Goal: Task Accomplishment & Management: Manage account settings

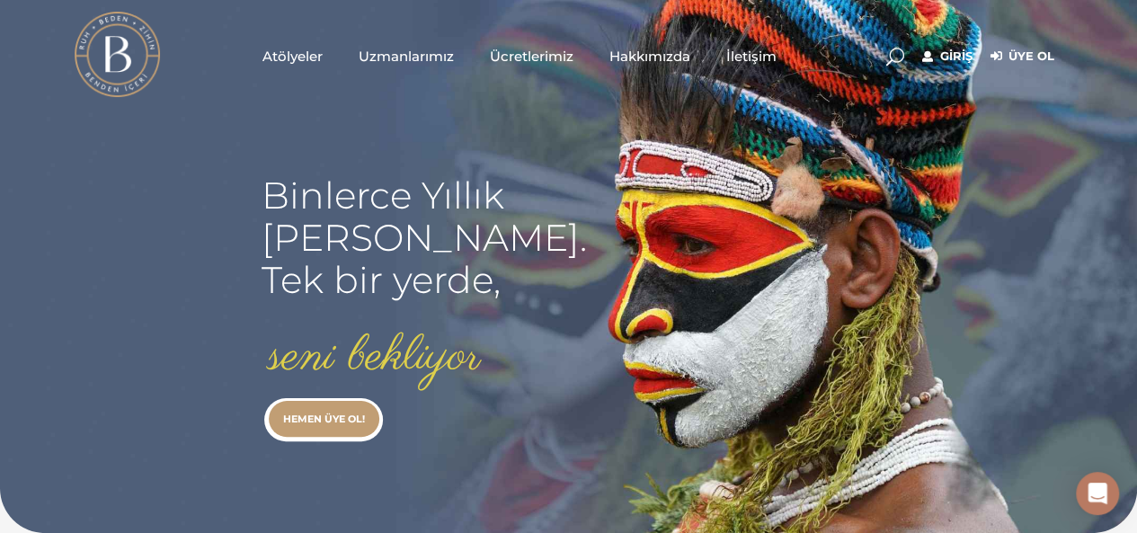
type input "[EMAIL_ADDRESS][DOMAIN_NAME]"
click at [958, 48] on link "Giriş" at bounding box center [947, 57] width 50 height 22
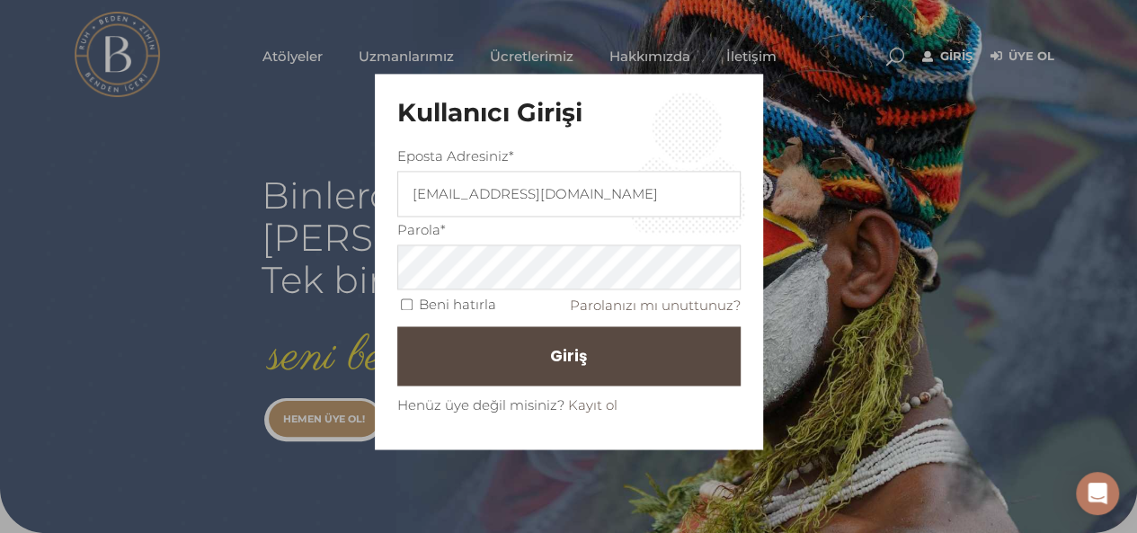
click at [412, 299] on input "Beni hatırla" at bounding box center [407, 305] width 12 height 12
checkbox input "true"
click at [496, 345] on button "Giriş" at bounding box center [568, 355] width 343 height 59
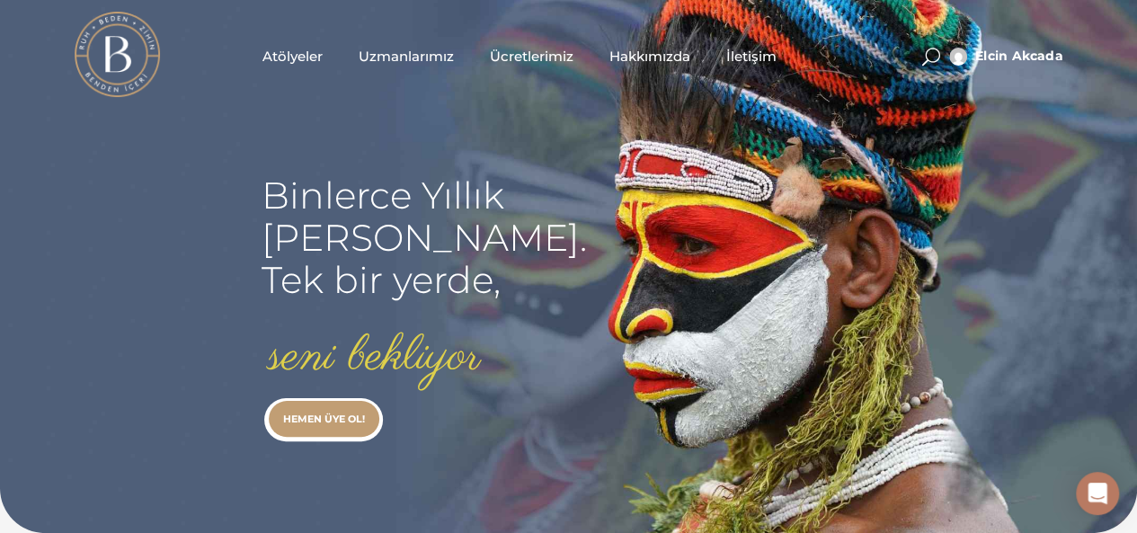
click at [400, 53] on span "Uzmanlarımız" at bounding box center [406, 56] width 95 height 21
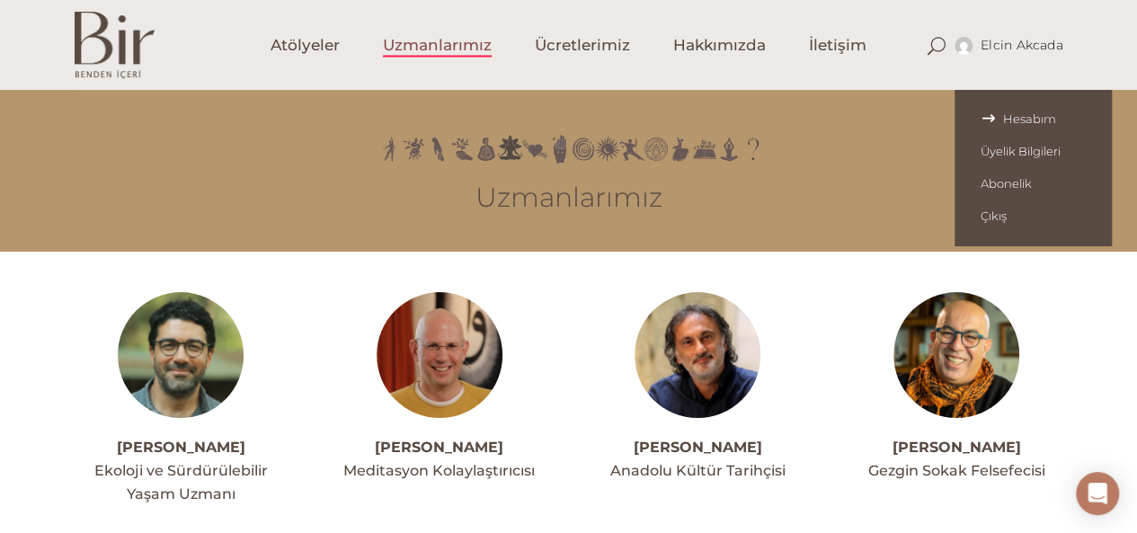
click at [999, 120] on span "Hesabım" at bounding box center [1032, 118] width 105 height 14
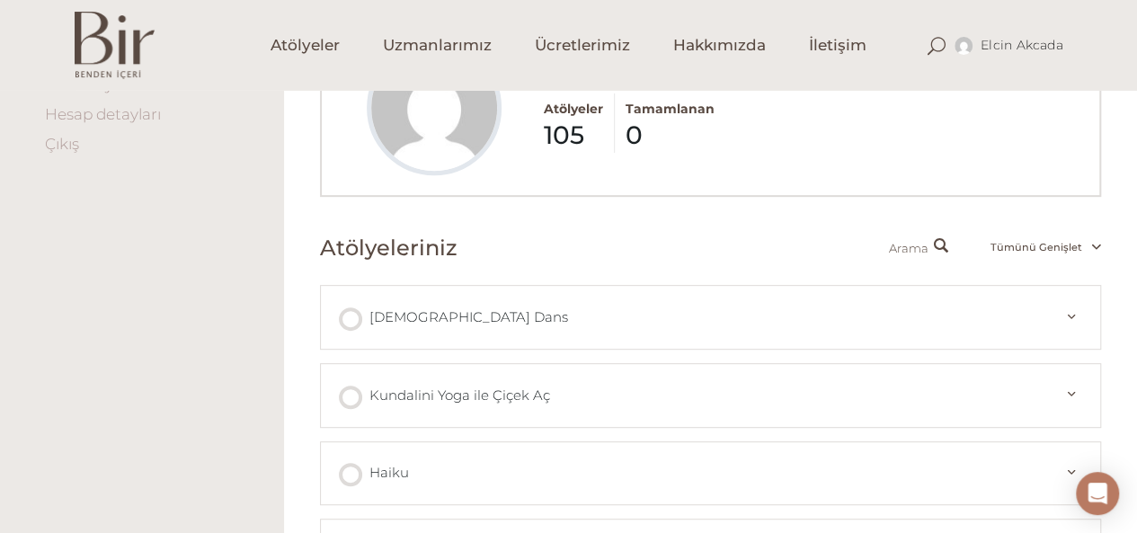
scroll to position [90, 0]
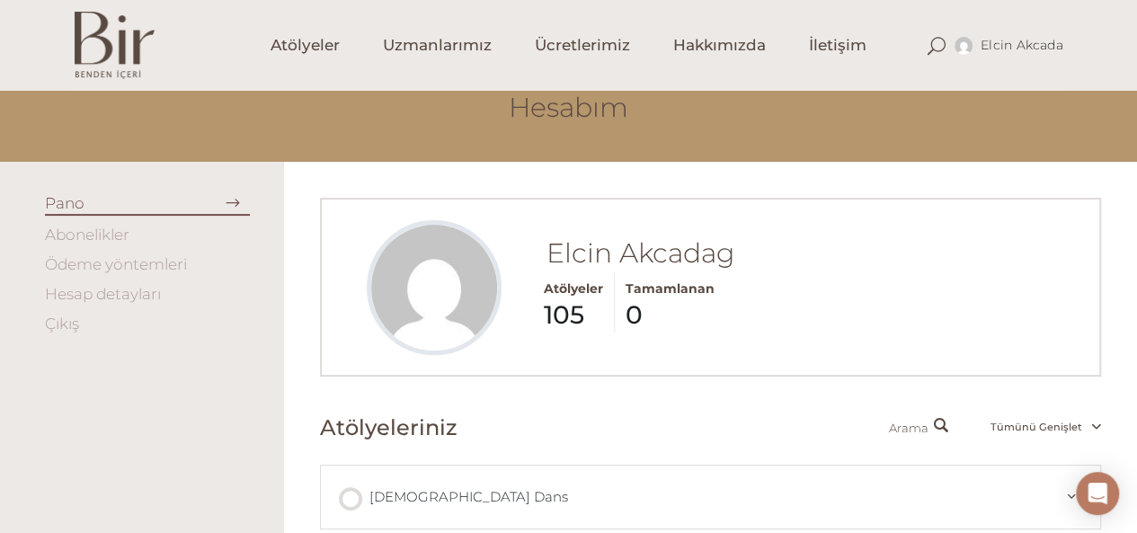
click at [126, 295] on link "Hesap detayları" at bounding box center [103, 294] width 116 height 18
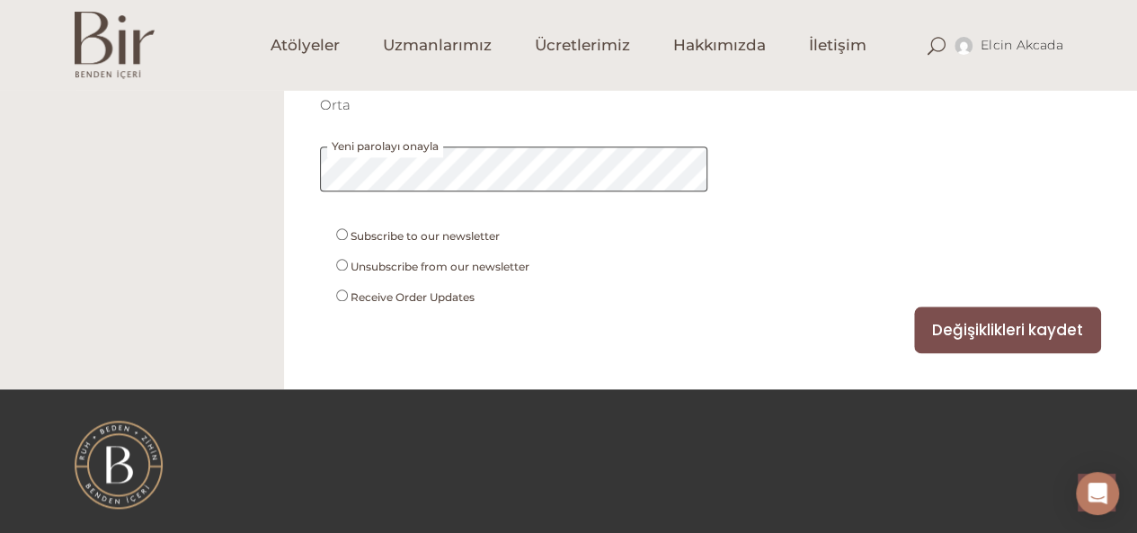
scroll to position [988, 0]
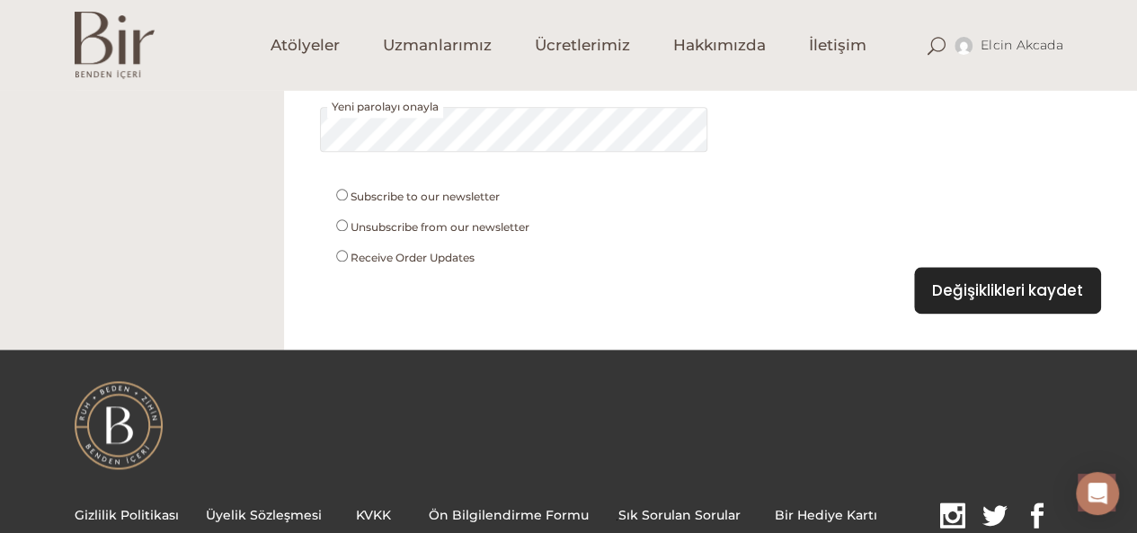
click at [977, 289] on button "Değişiklikleri kaydet" at bounding box center [1007, 290] width 187 height 47
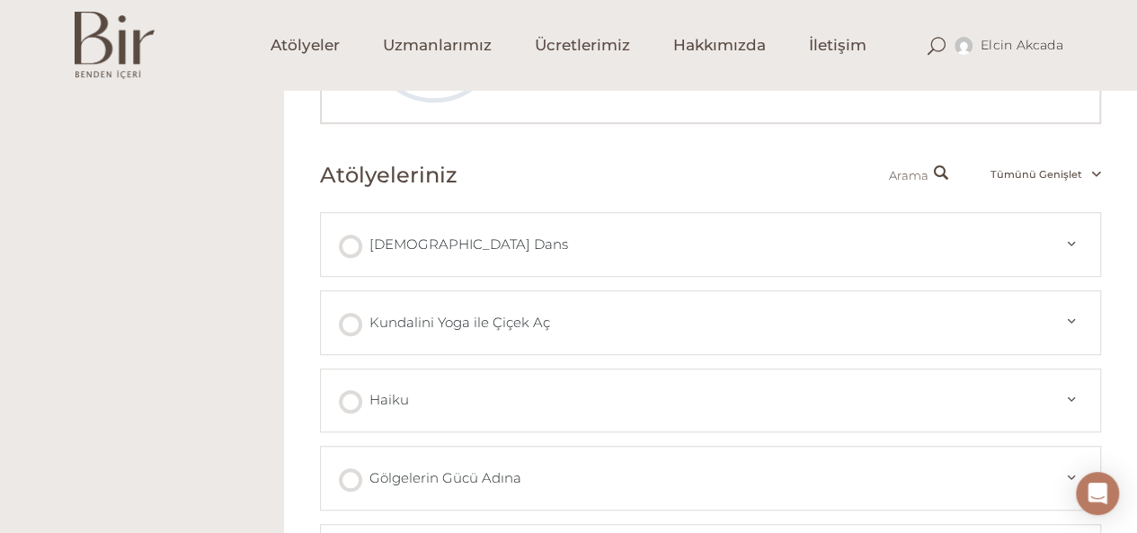
scroll to position [449, 0]
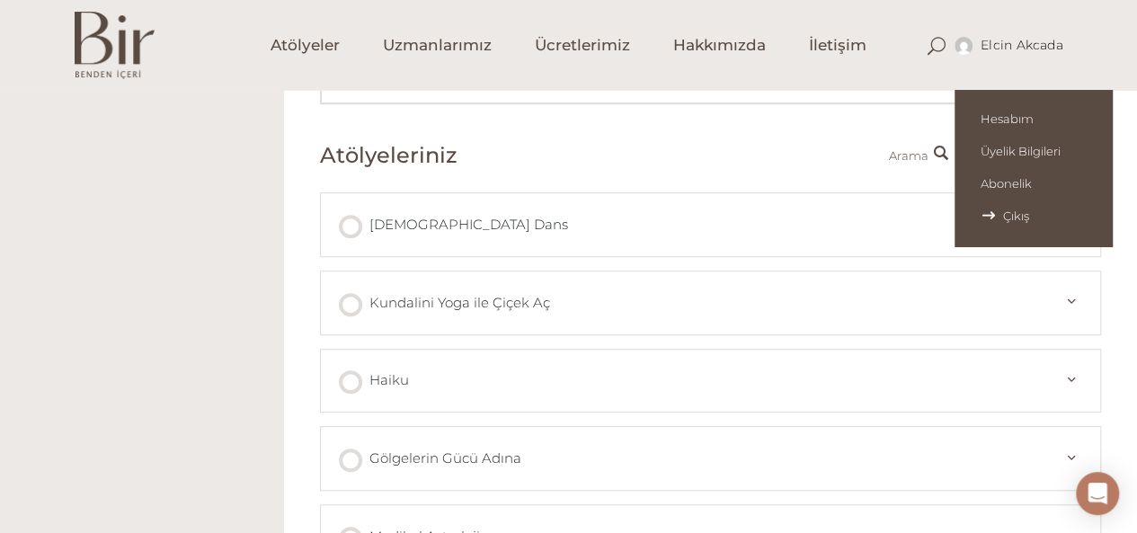
click at [991, 207] on link "Çıkış" at bounding box center [1032, 215] width 157 height 32
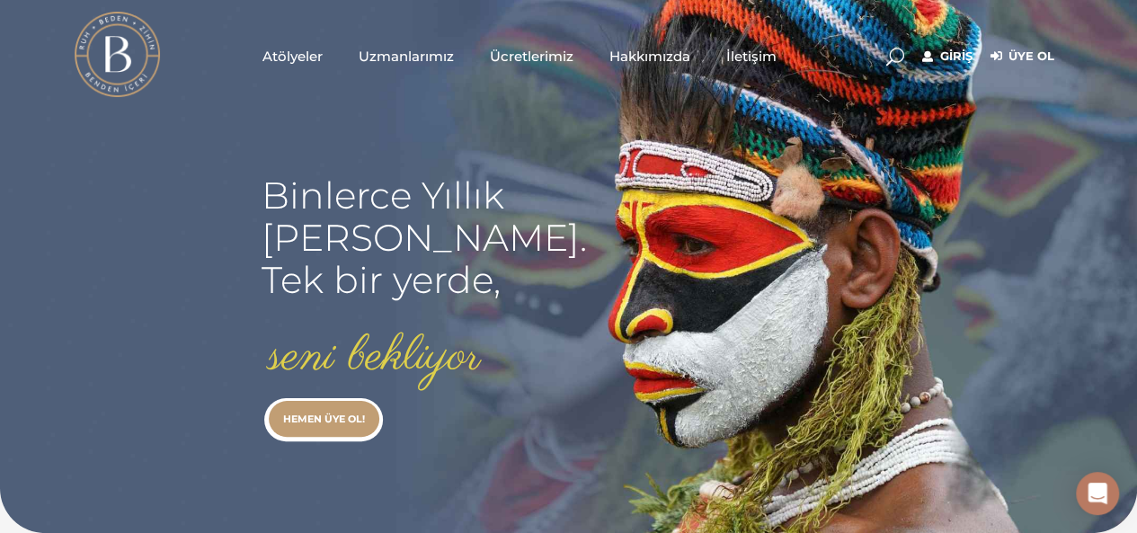
click at [949, 55] on link "Giriş" at bounding box center [947, 57] width 50 height 22
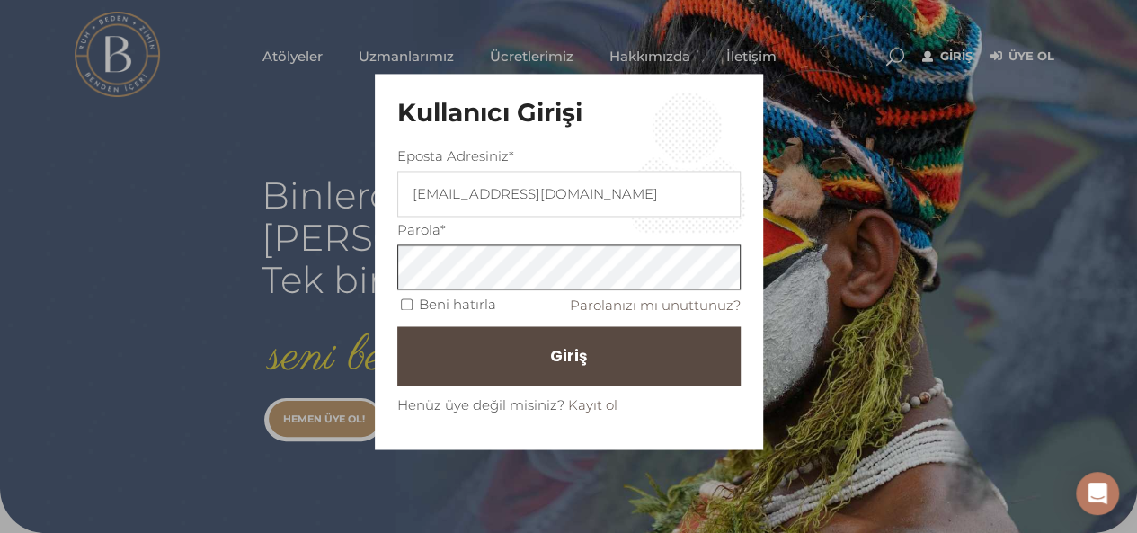
click at [304, 274] on div "Kullanıcı Girişi Eposta Adresiniz* elcinakcadag@gmail.com Parola* Beni hatırla …" at bounding box center [568, 266] width 1137 height 533
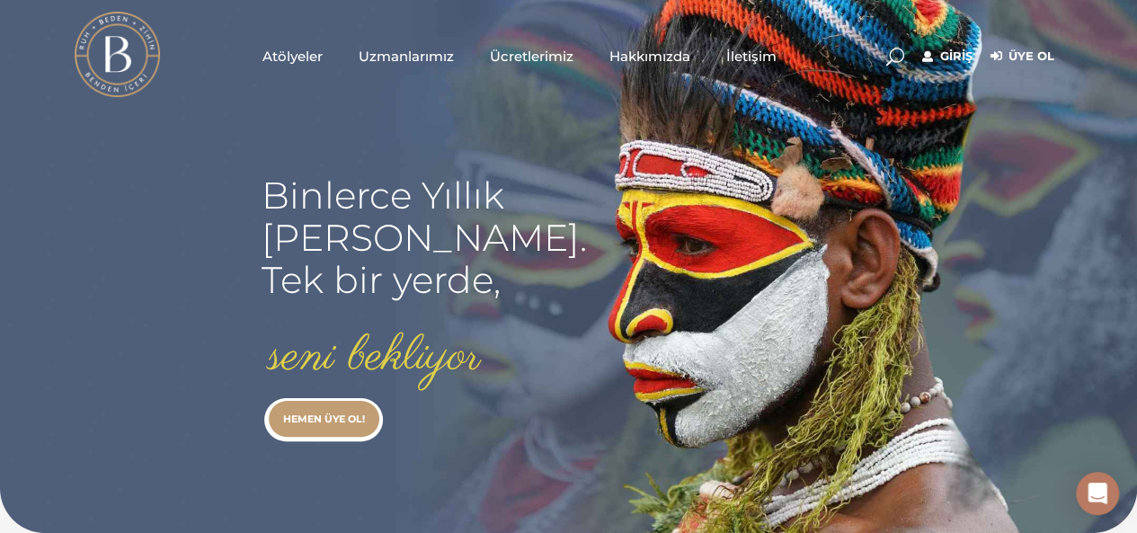
click at [957, 55] on link "Giriş" at bounding box center [947, 57] width 50 height 22
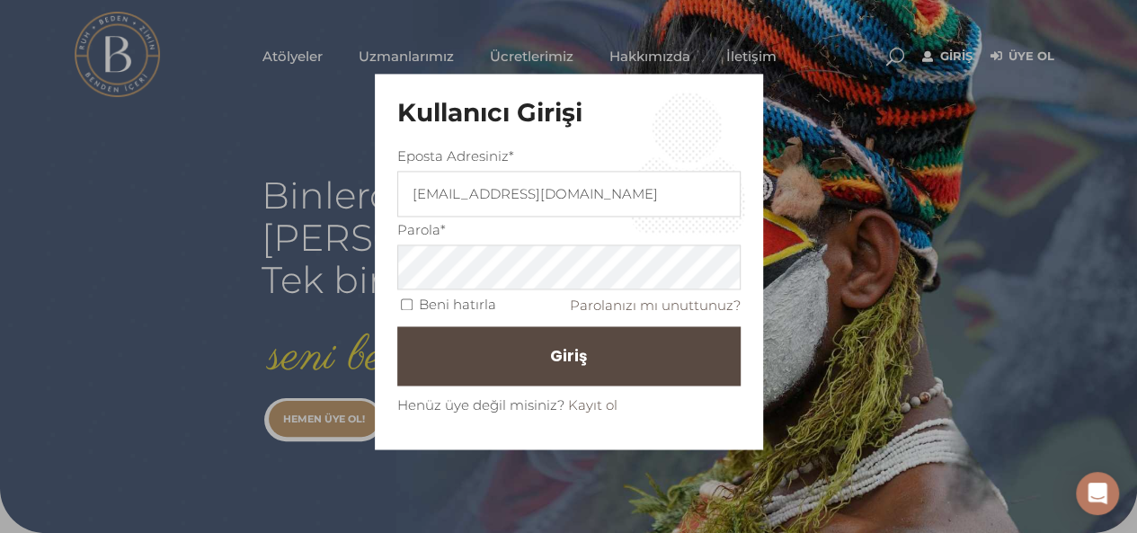
click at [404, 303] on input "Beni hatırla" at bounding box center [407, 305] width 12 height 12
checkbox input "true"
click at [435, 346] on button "Giriş" at bounding box center [568, 355] width 343 height 59
click at [576, 354] on span "Giriş" at bounding box center [576, 356] width 37 height 31
